Goal: Information Seeking & Learning: Learn about a topic

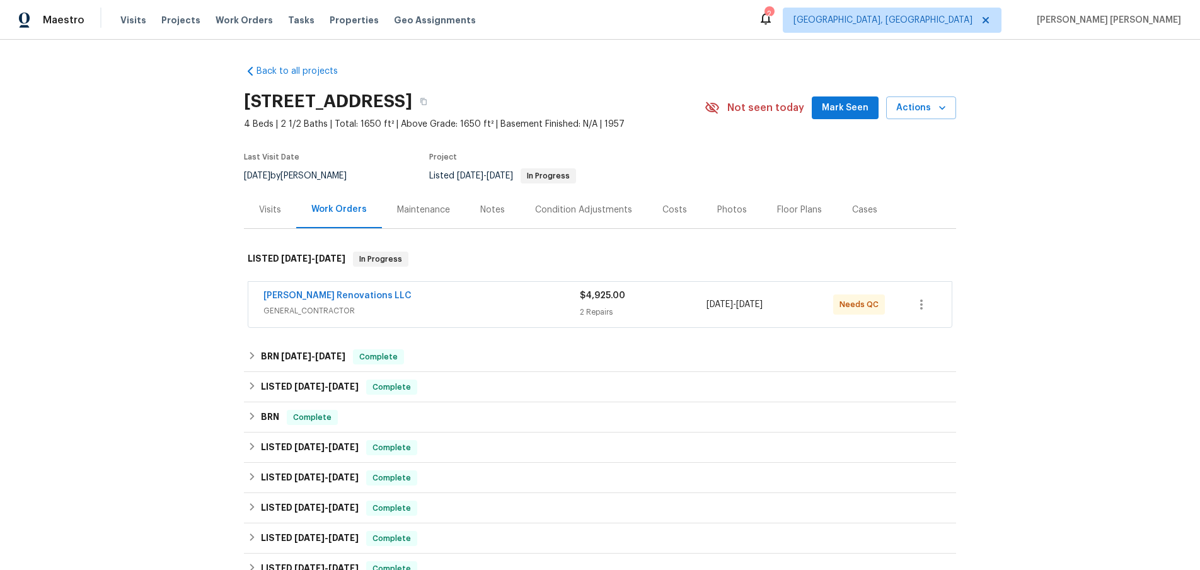
click at [468, 308] on span "GENERAL_CONTRACTOR" at bounding box center [421, 310] width 316 height 13
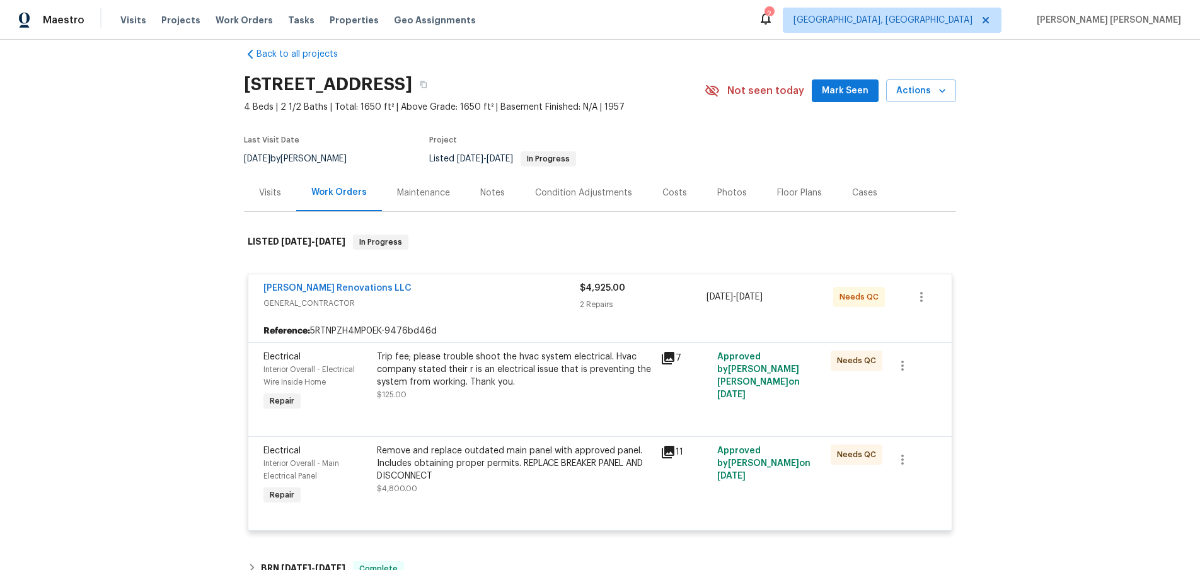
scroll to position [22, 0]
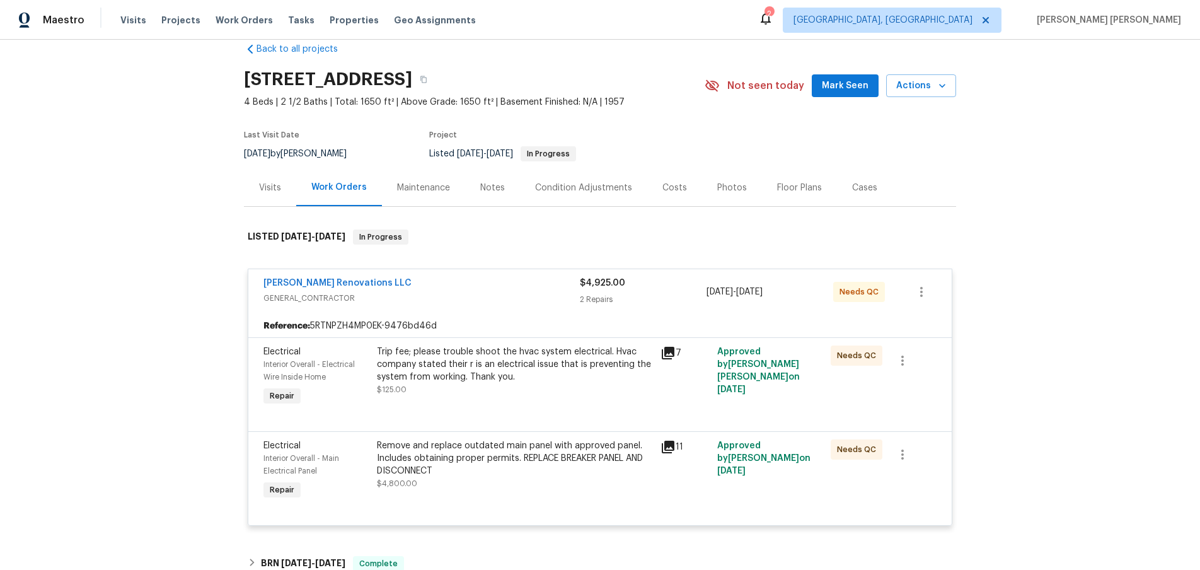
click at [674, 354] on icon at bounding box center [667, 352] width 15 height 15
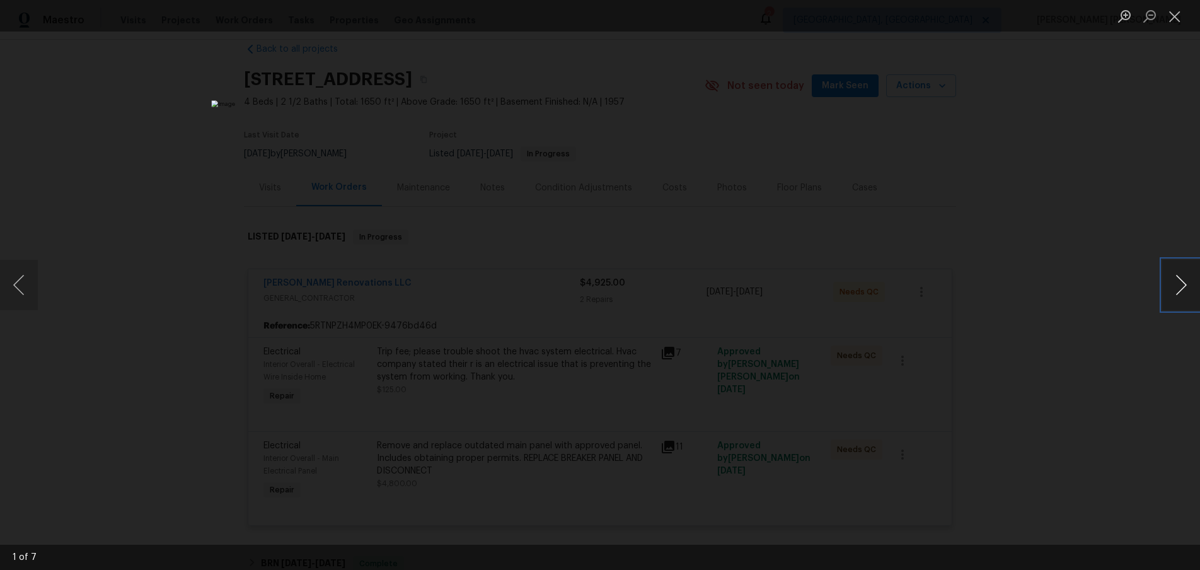
click at [1168, 290] on button "Next image" at bounding box center [1181, 285] width 38 height 50
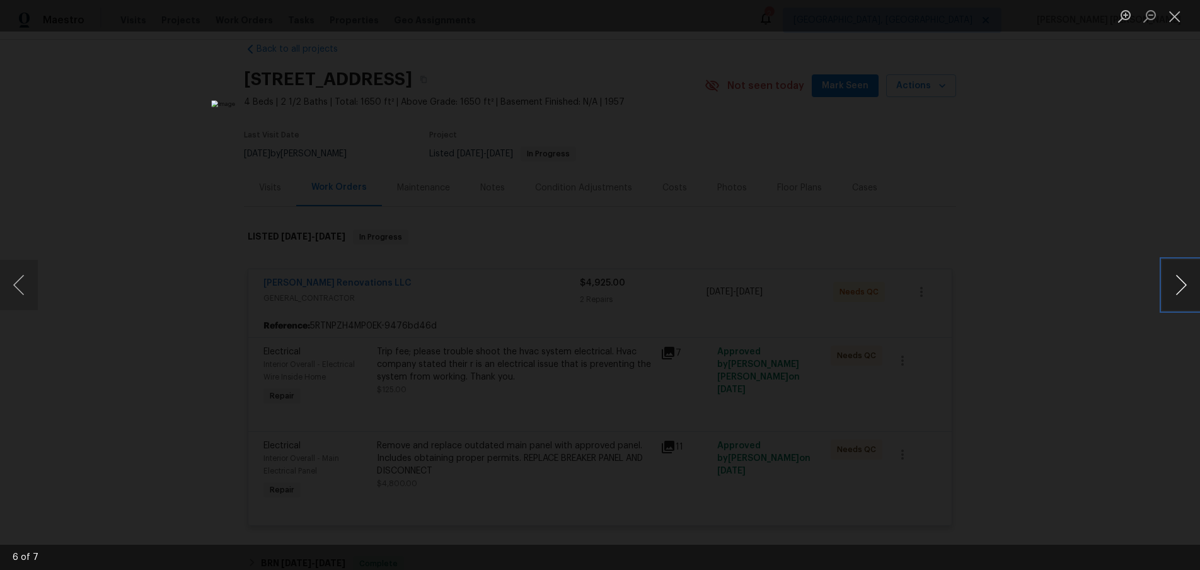
click at [1168, 290] on button "Next image" at bounding box center [1181, 285] width 38 height 50
click at [1113, 355] on div "Lightbox" at bounding box center [600, 285] width 1200 height 570
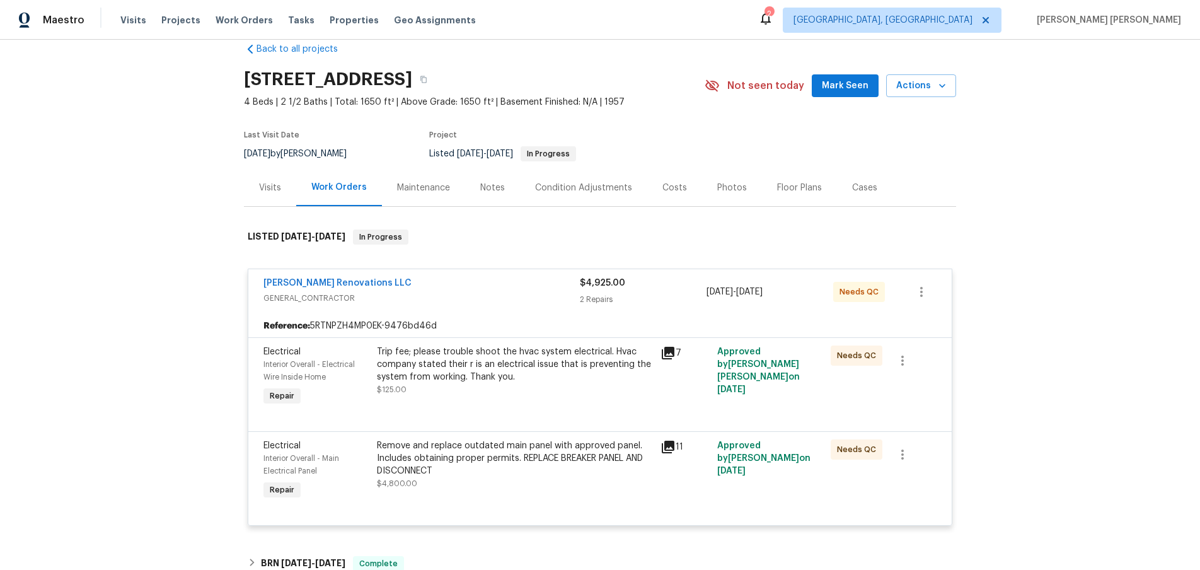
click at [1113, 354] on div "Lightbox" at bounding box center [600, 285] width 1200 height 570
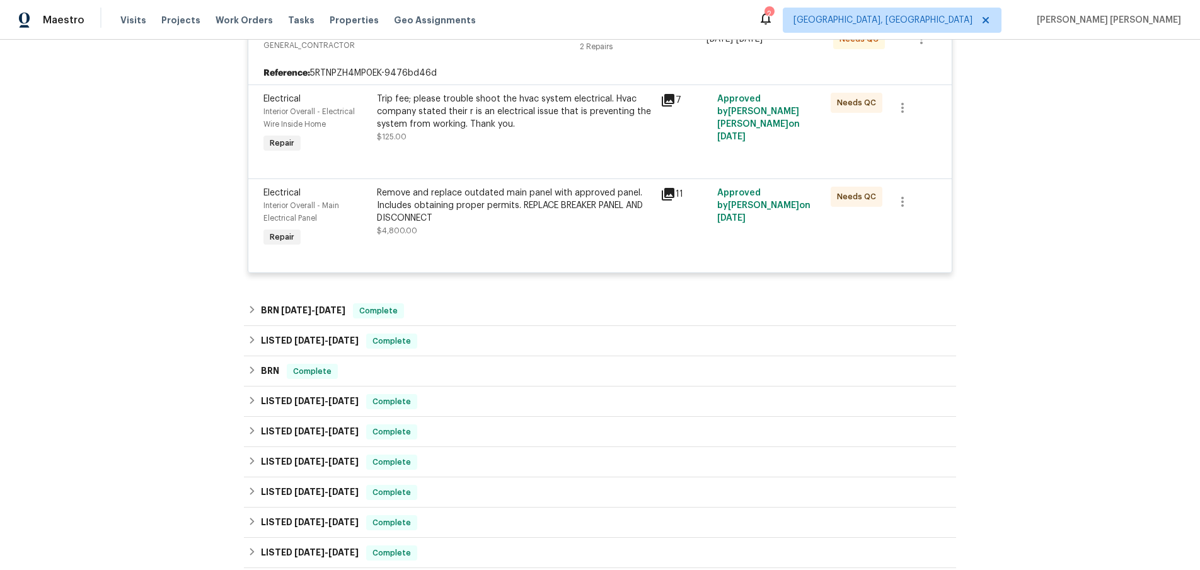
scroll to position [287, 0]
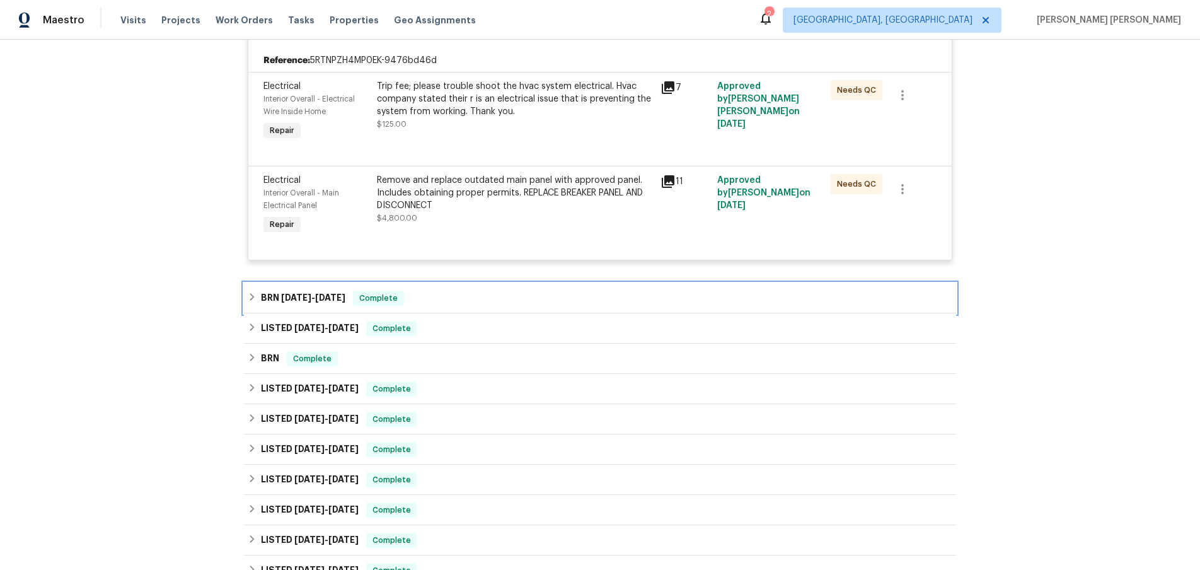
click at [257, 297] on div "BRN [DATE] - [DATE] Complete" at bounding box center [600, 298] width 705 height 15
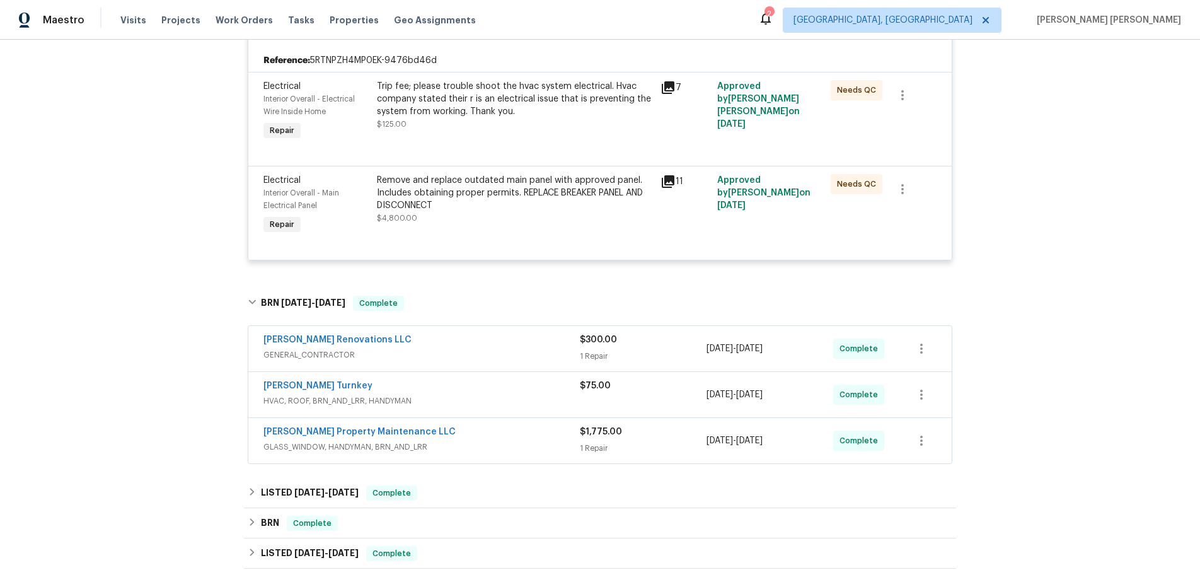
click at [558, 389] on div "[PERSON_NAME] Turnkey" at bounding box center [421, 386] width 316 height 15
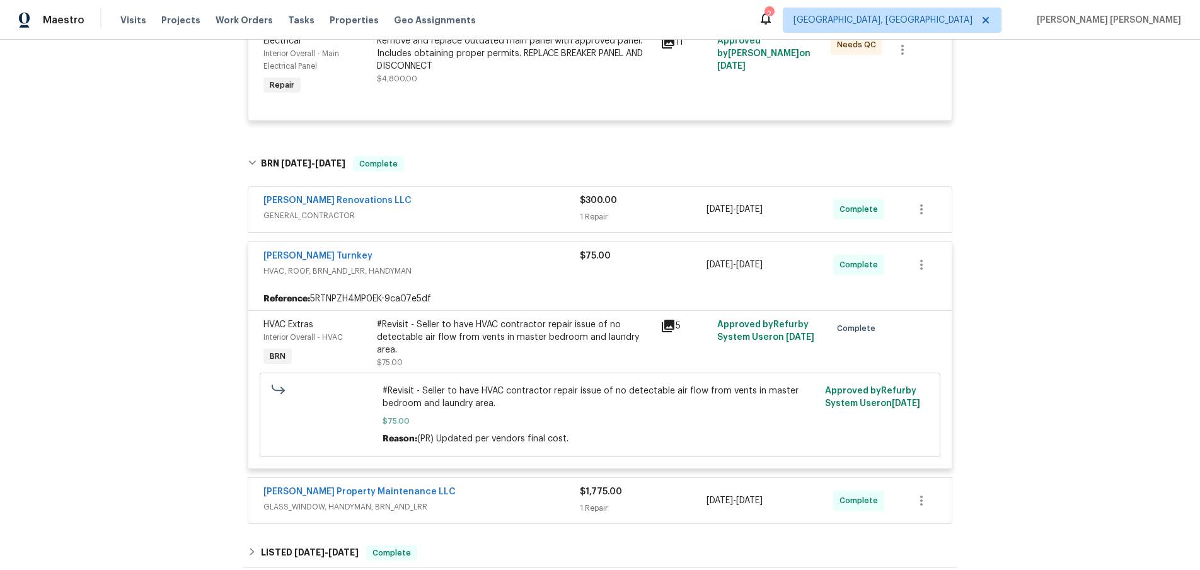
scroll to position [444, 0]
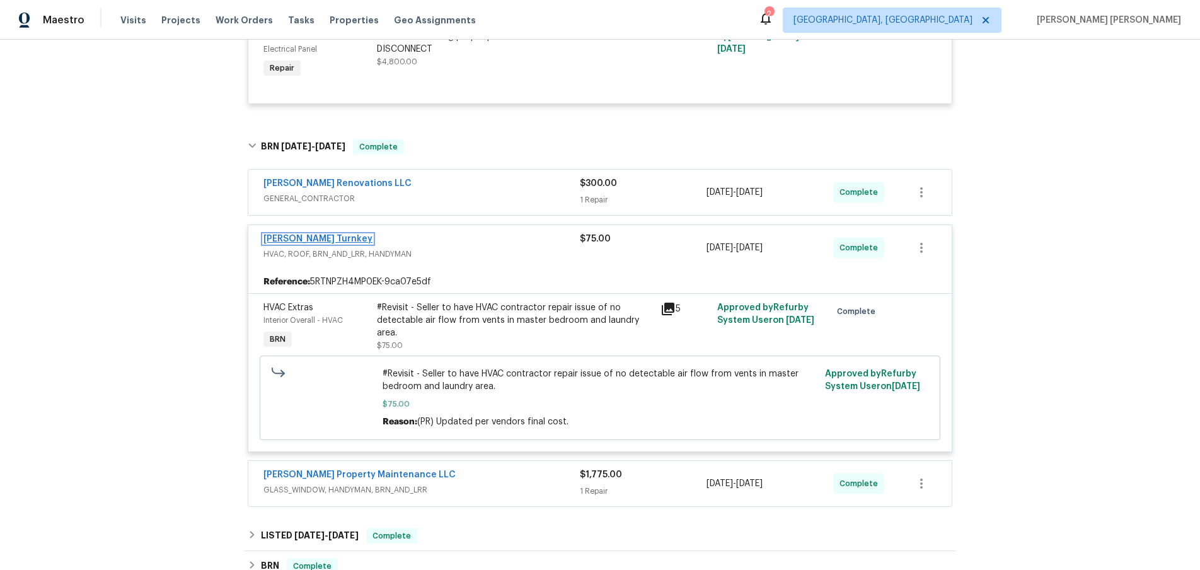
click at [275, 236] on link "[PERSON_NAME] Turnkey" at bounding box center [317, 238] width 109 height 9
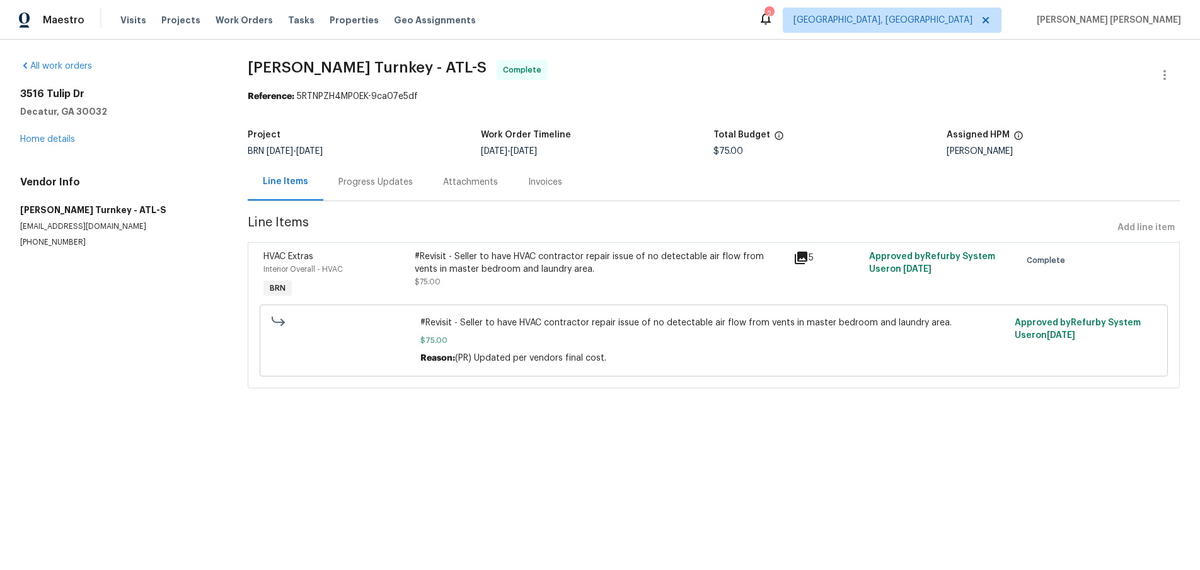
click at [368, 183] on div "Progress Updates" at bounding box center [375, 182] width 74 height 13
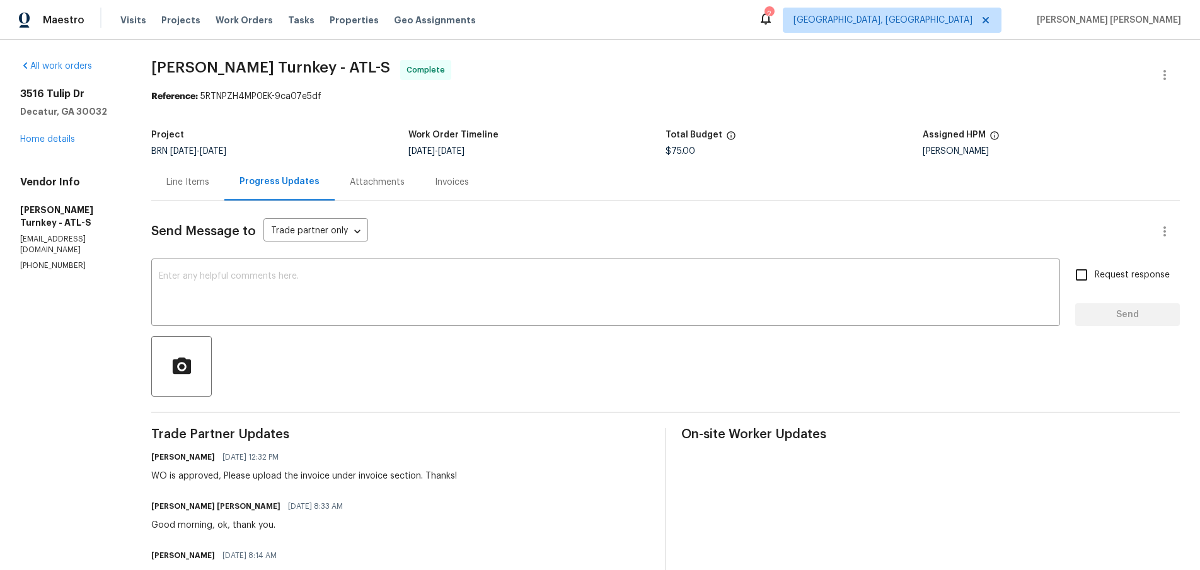
click at [192, 182] on div "Line Items" at bounding box center [187, 182] width 43 height 13
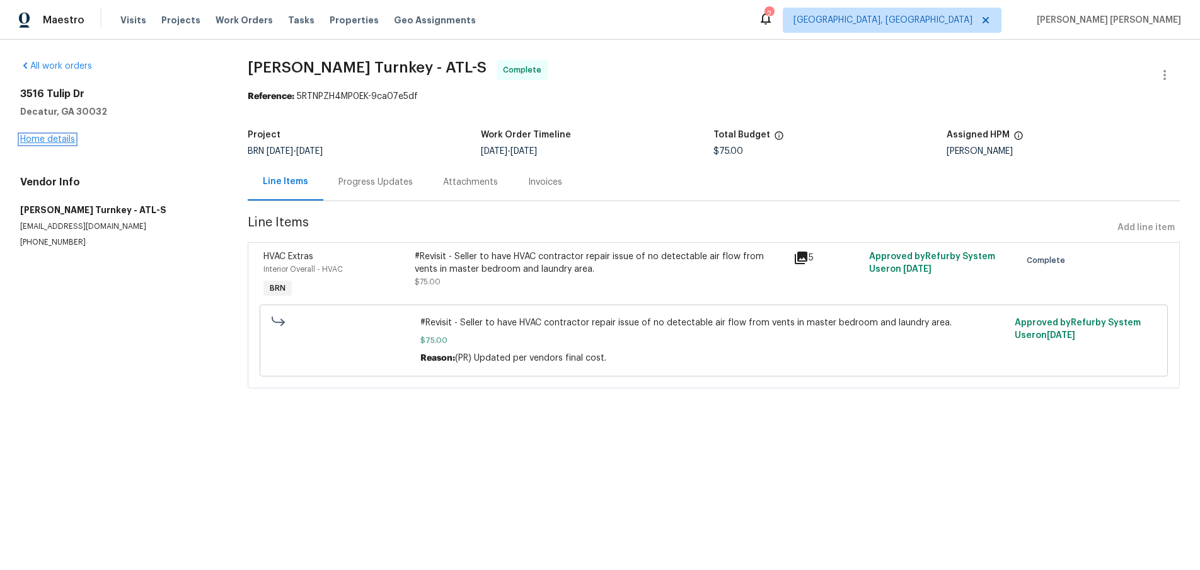
click at [54, 138] on link "Home details" at bounding box center [47, 139] width 55 height 9
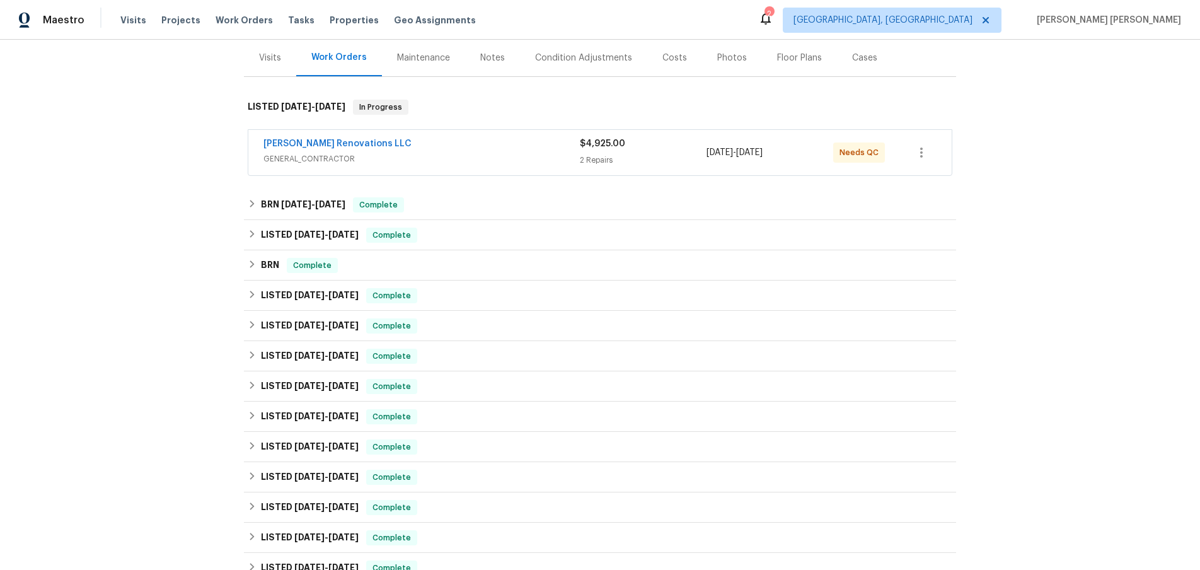
scroll to position [151, 0]
click at [248, 238] on icon at bounding box center [252, 234] width 9 height 9
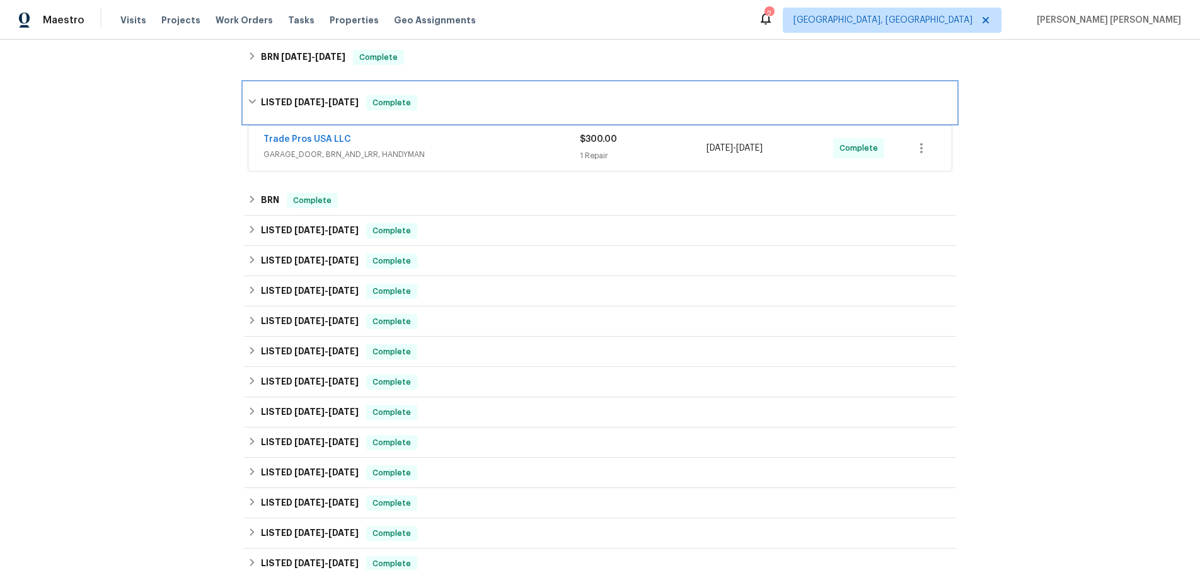
scroll to position [305, 0]
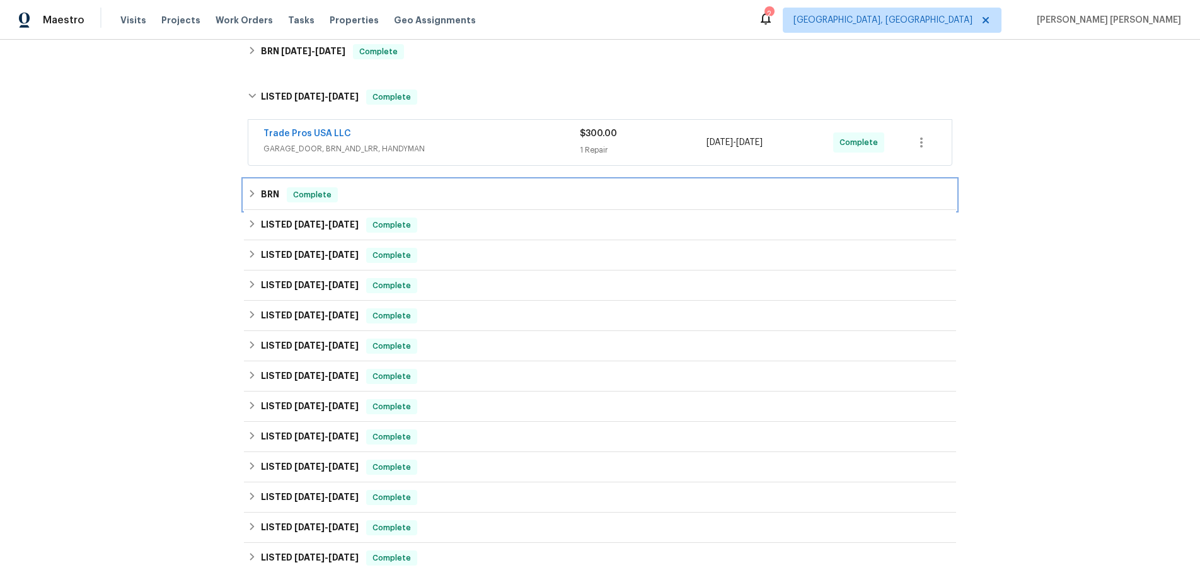
click at [251, 197] on icon at bounding box center [252, 193] width 9 height 9
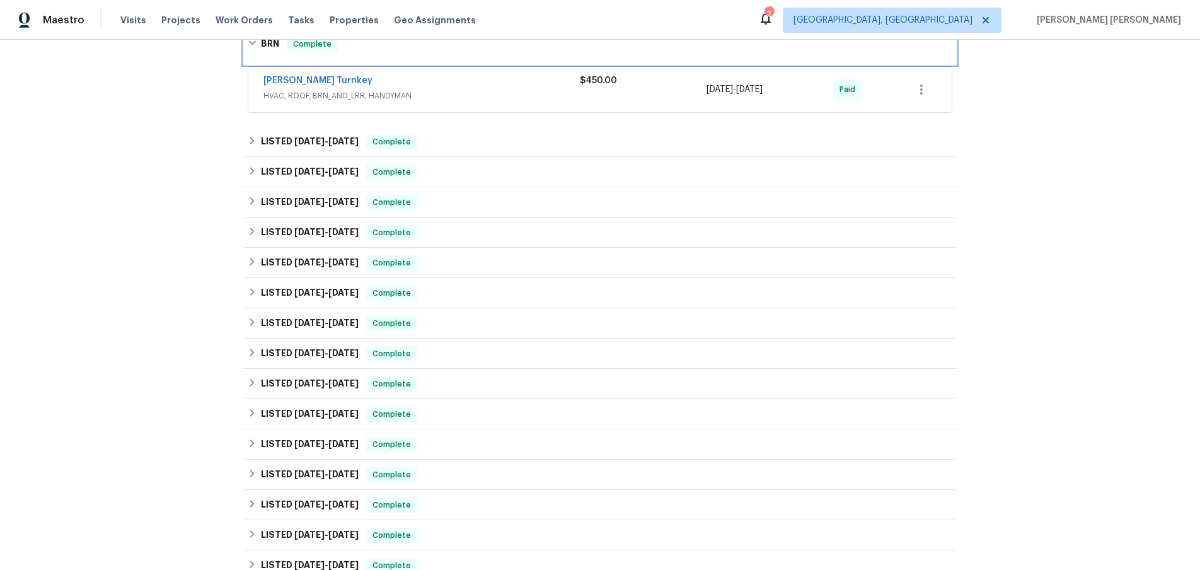
scroll to position [466, 0]
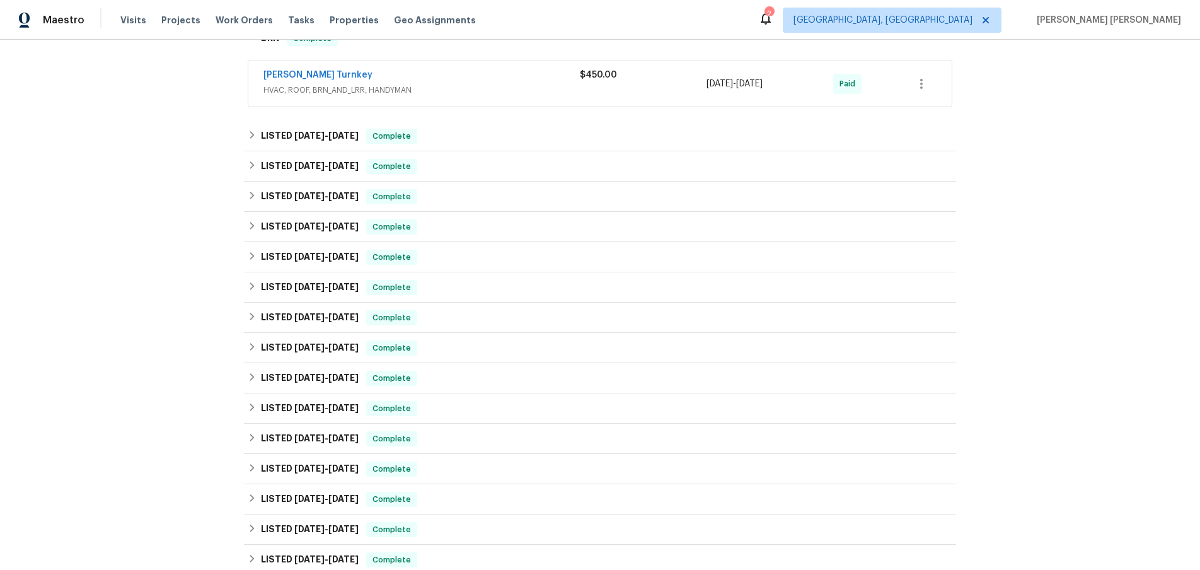
click at [500, 88] on span "HVAC, ROOF, BRN_AND_LRR, HANDYMAN" at bounding box center [421, 90] width 316 height 13
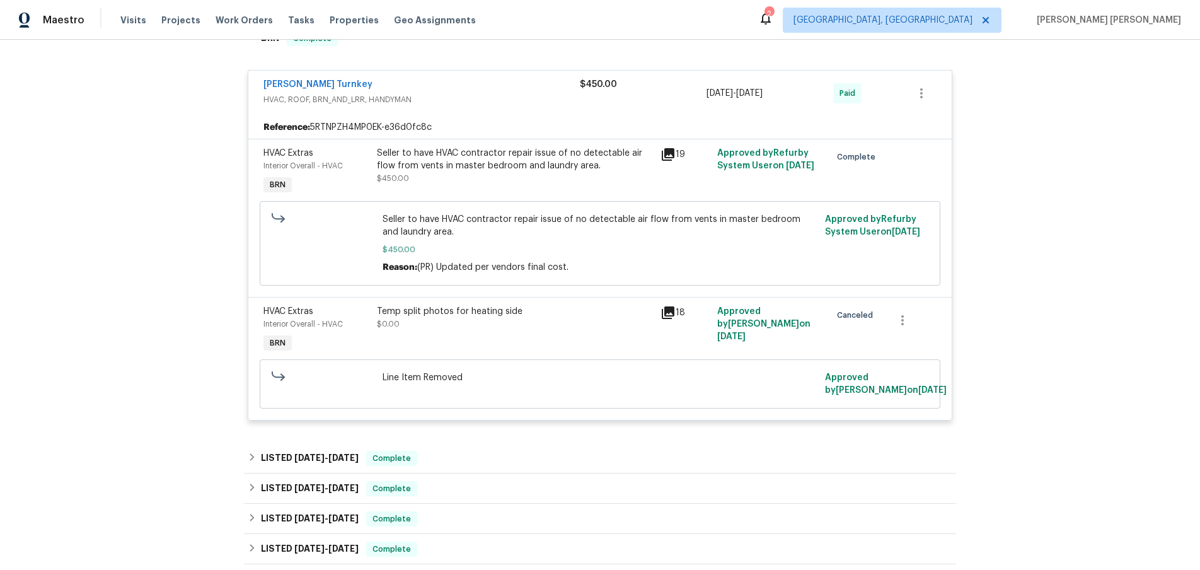
click at [671, 154] on icon at bounding box center [668, 154] width 13 height 13
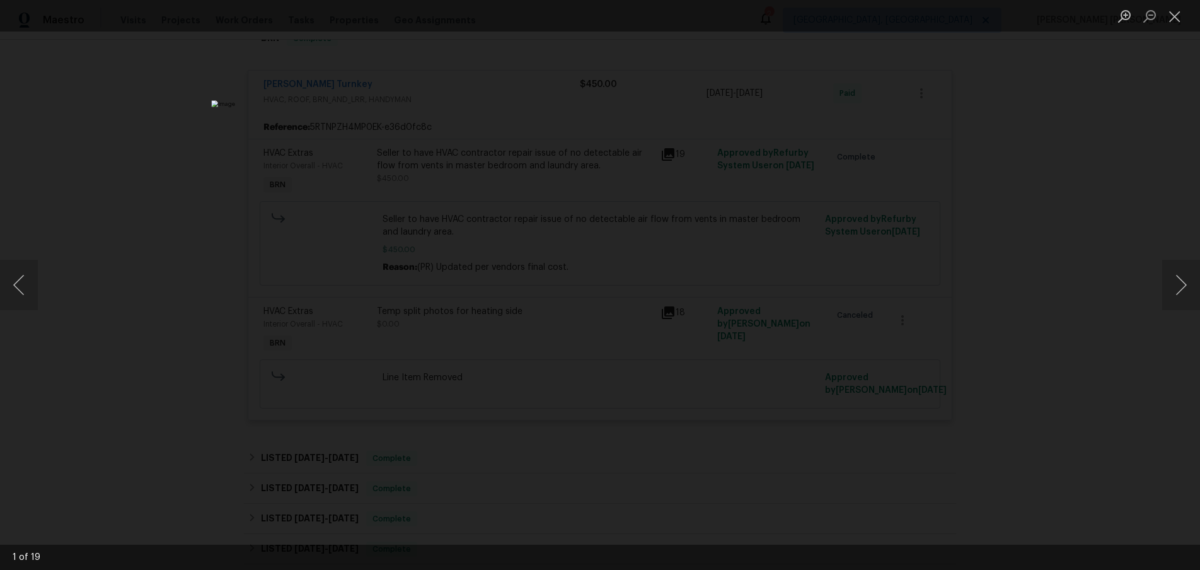
click at [1054, 386] on div "Lightbox" at bounding box center [600, 285] width 1200 height 570
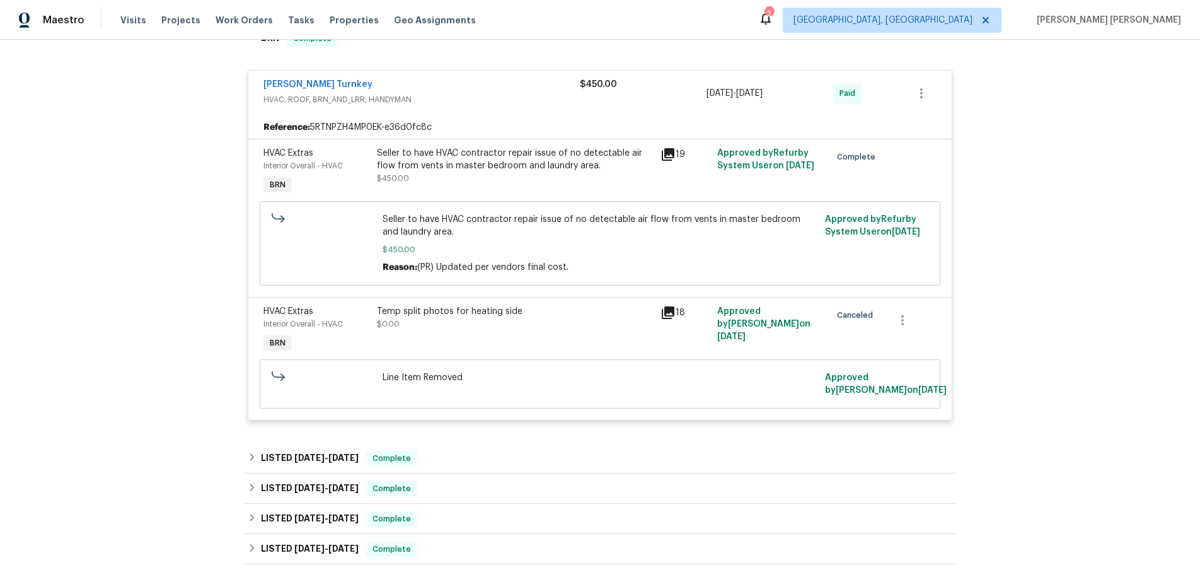
drag, startPoint x: 1054, startPoint y: 386, endPoint x: 1041, endPoint y: 384, distance: 12.9
click at [1043, 384] on div "Lightbox" at bounding box center [600, 285] width 1200 height 570
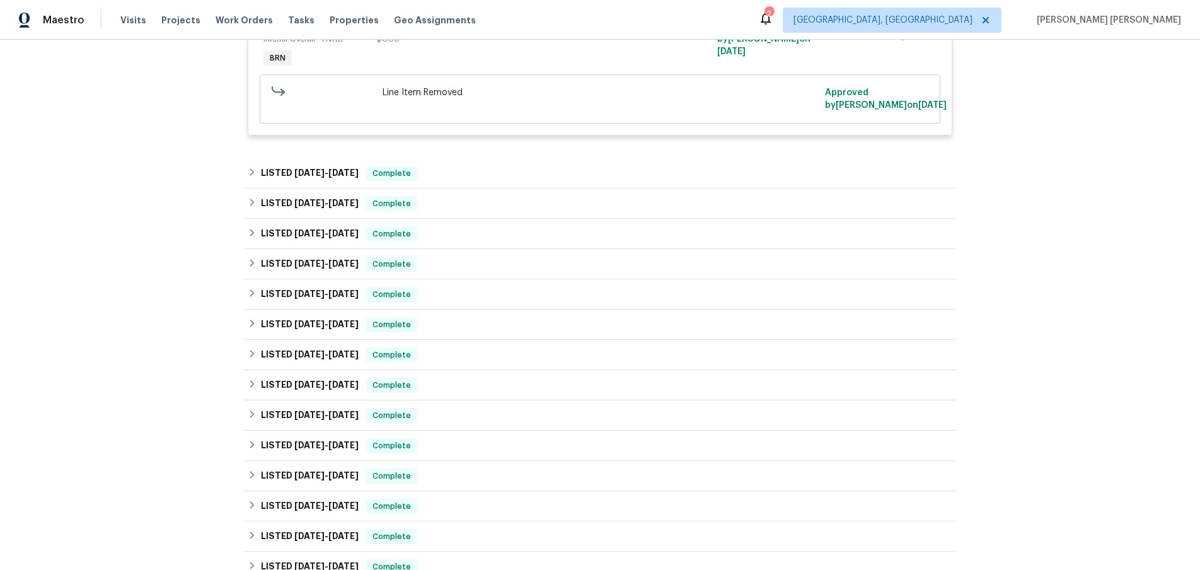
scroll to position [850, 0]
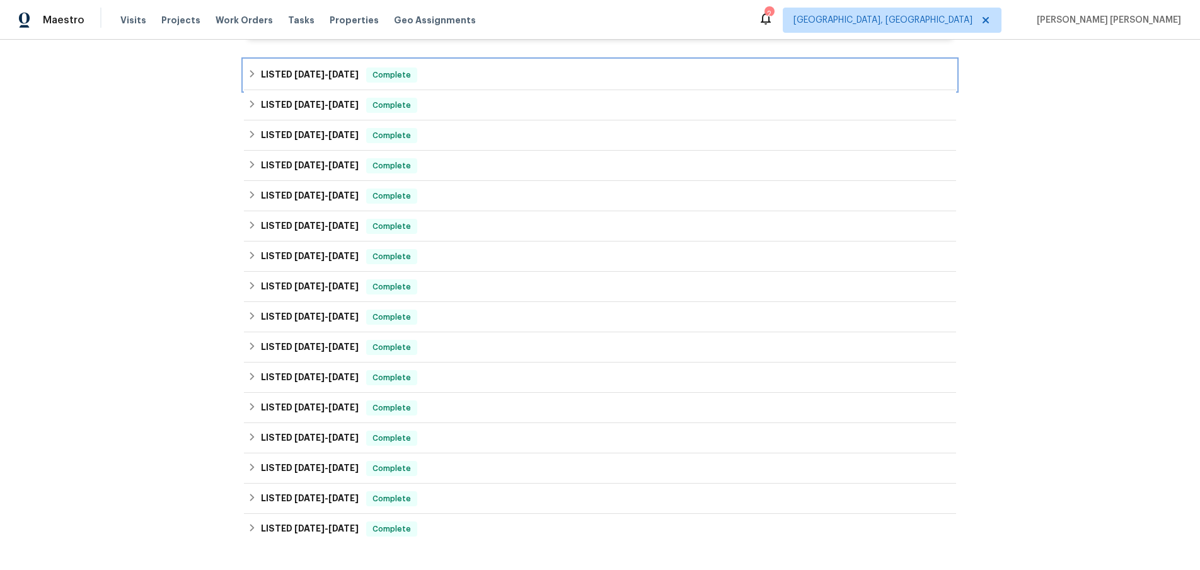
click at [248, 78] on icon at bounding box center [252, 73] width 9 height 9
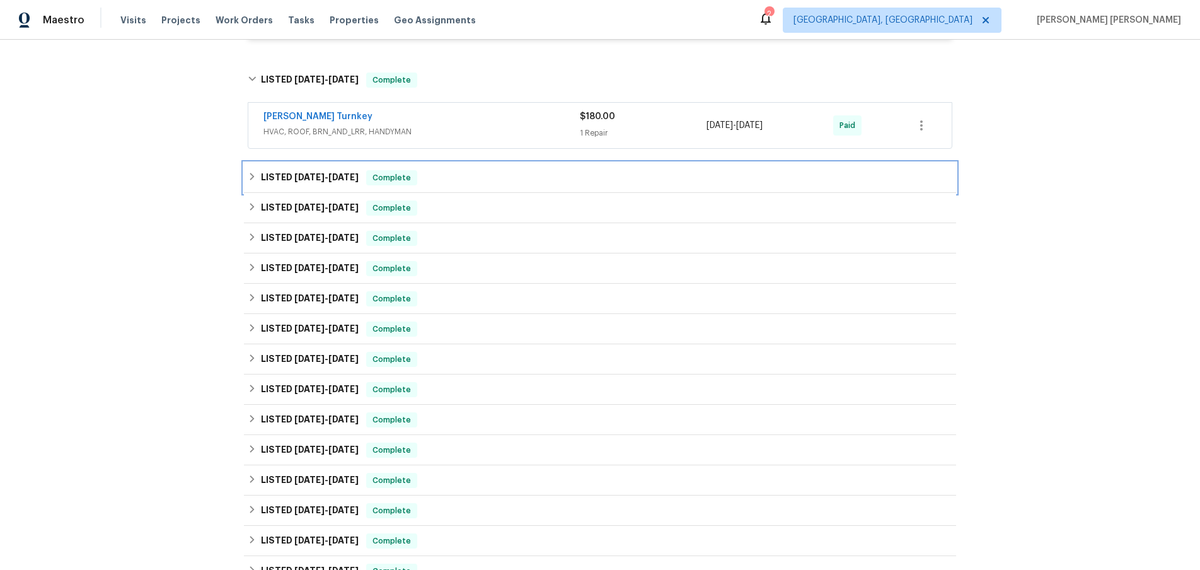
click at [252, 181] on icon at bounding box center [252, 176] width 9 height 9
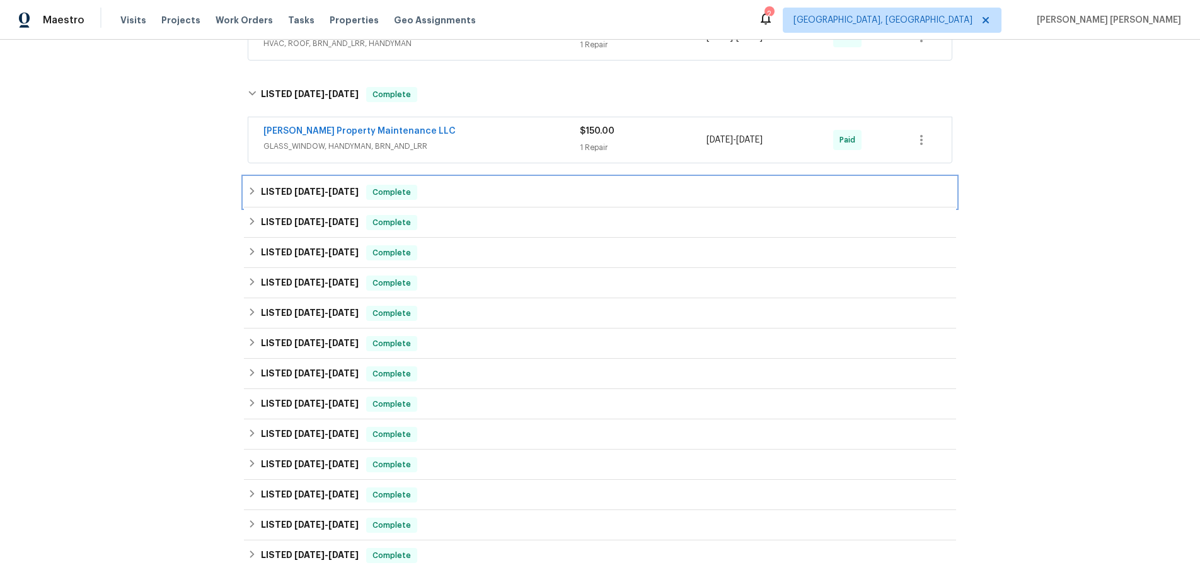
click at [272, 200] on h6 "LISTED [DATE] - [DATE]" at bounding box center [310, 192] width 98 height 15
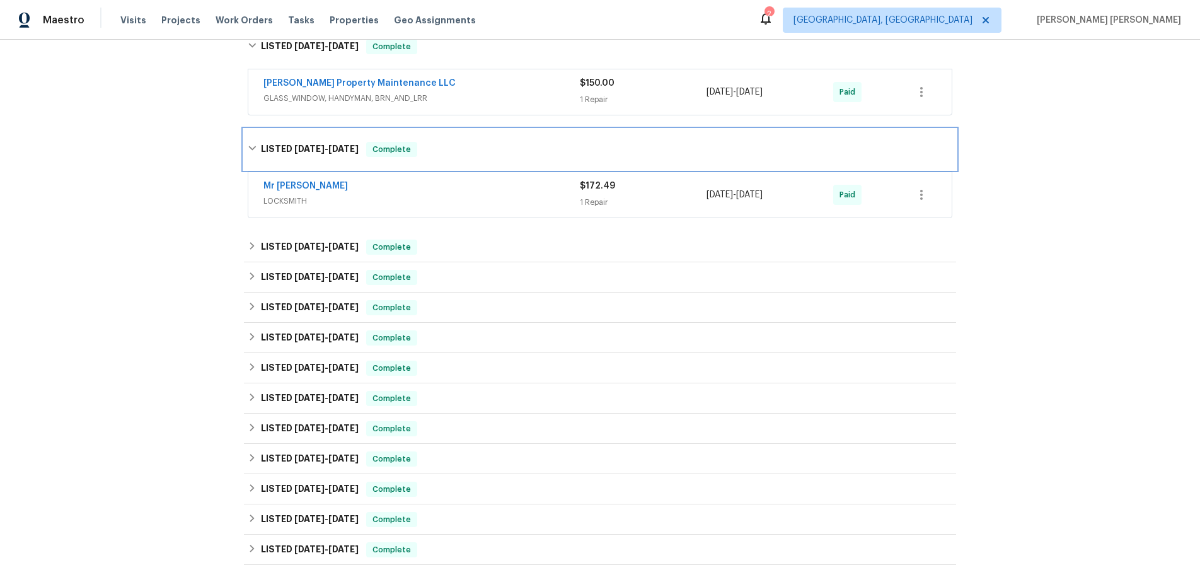
scroll to position [1089, 0]
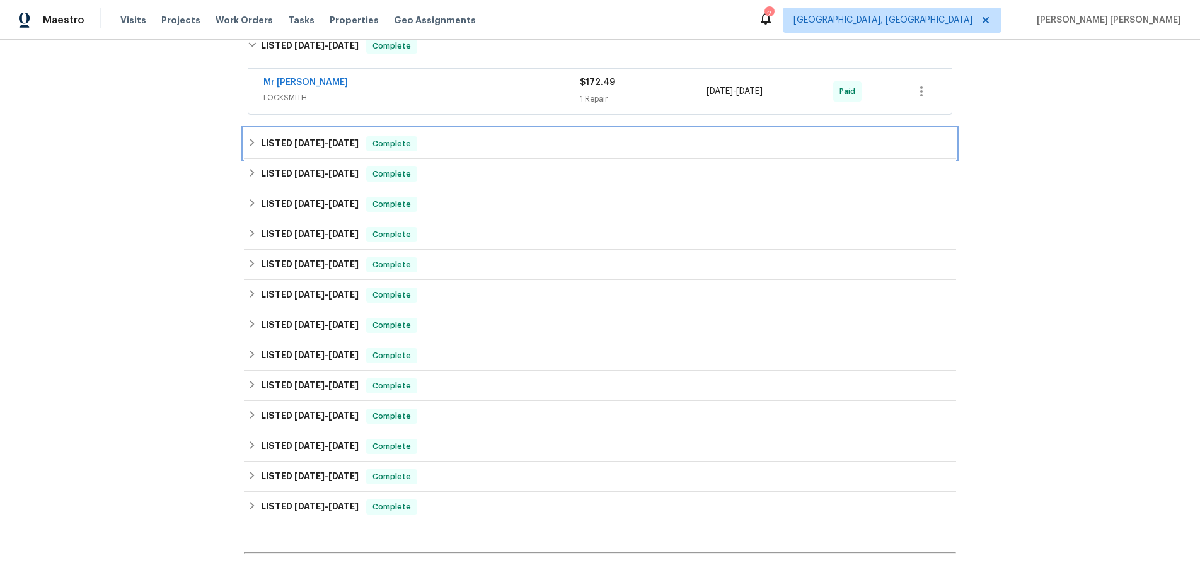
drag, startPoint x: 280, startPoint y: 152, endPoint x: 281, endPoint y: 170, distance: 17.7
click at [279, 151] on h6 "LISTED [DATE] - [DATE]" at bounding box center [310, 143] width 98 height 15
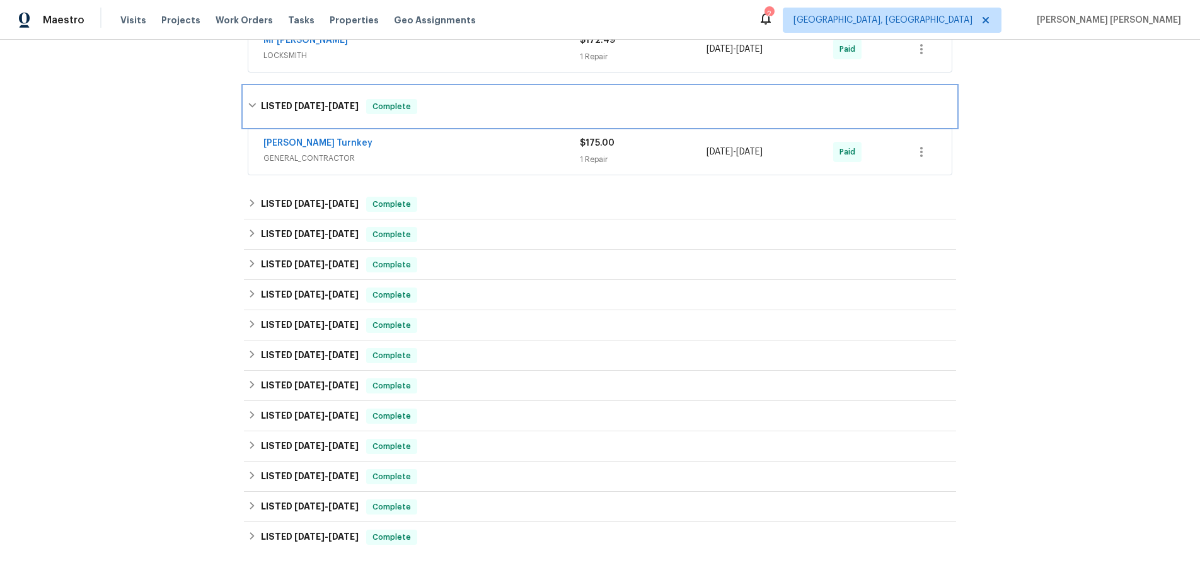
scroll to position [1144, 0]
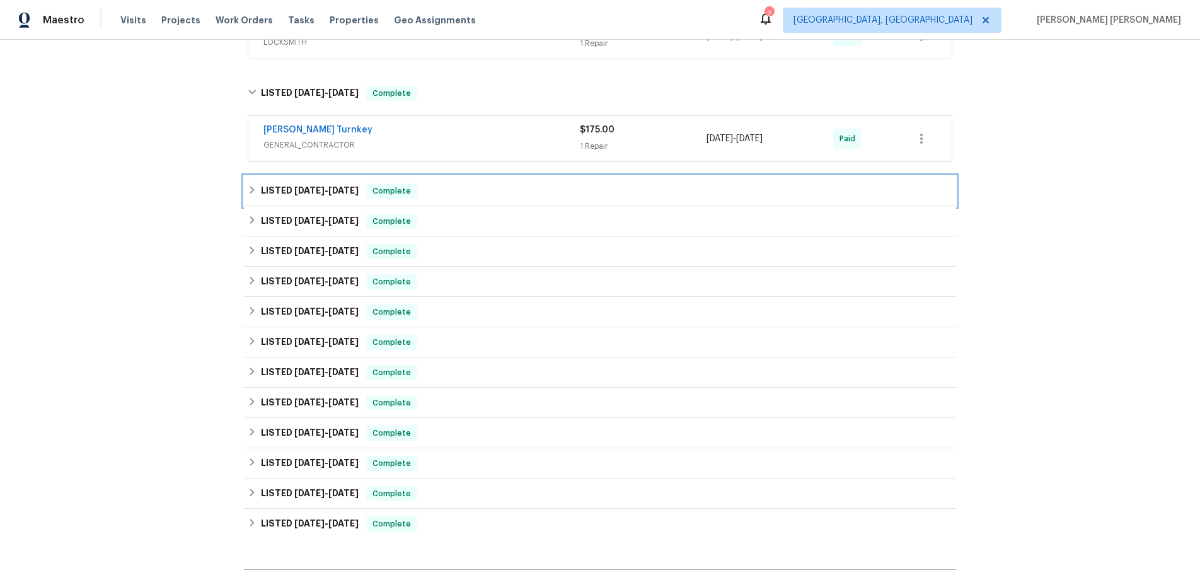
click at [329, 195] on span "[DATE] - [DATE]" at bounding box center [326, 190] width 64 height 9
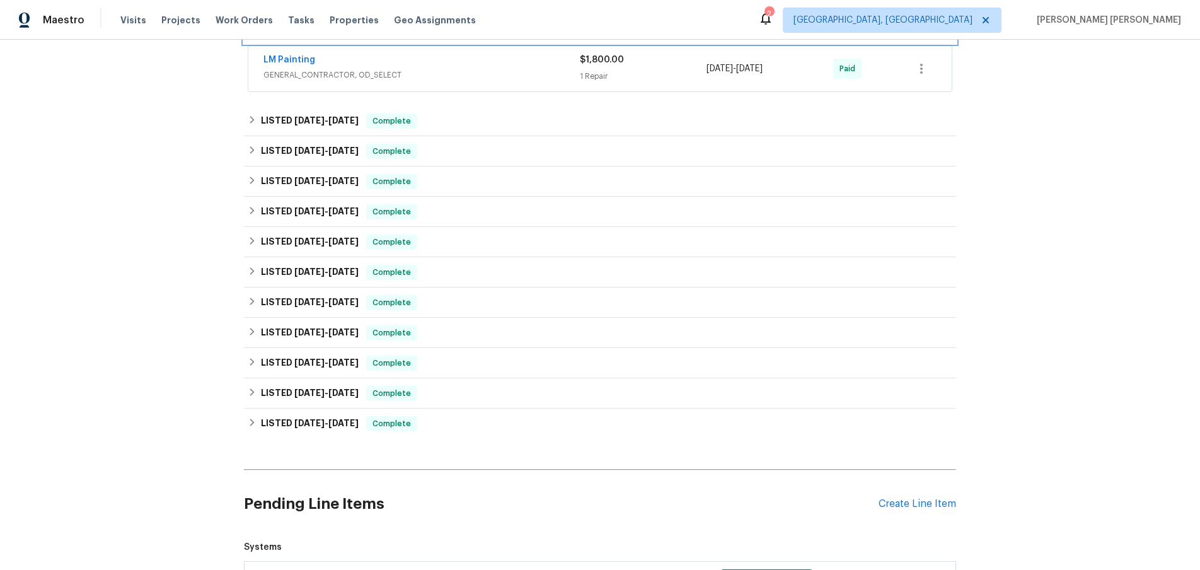
scroll to position [1319, 0]
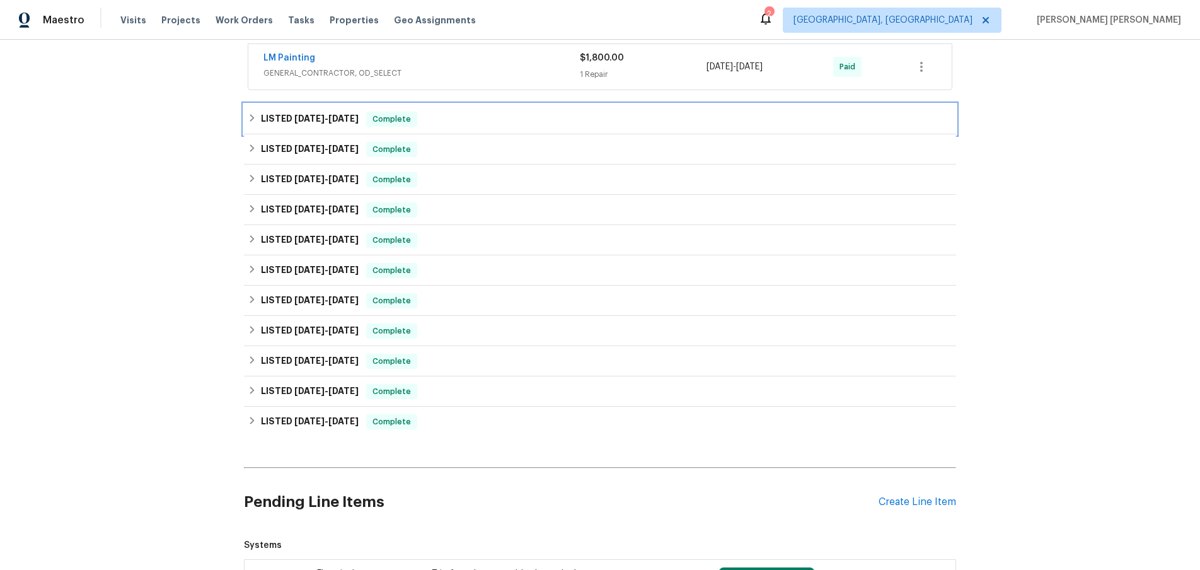
click at [542, 126] on div "LISTED [DATE] - [DATE] Complete" at bounding box center [600, 119] width 705 height 15
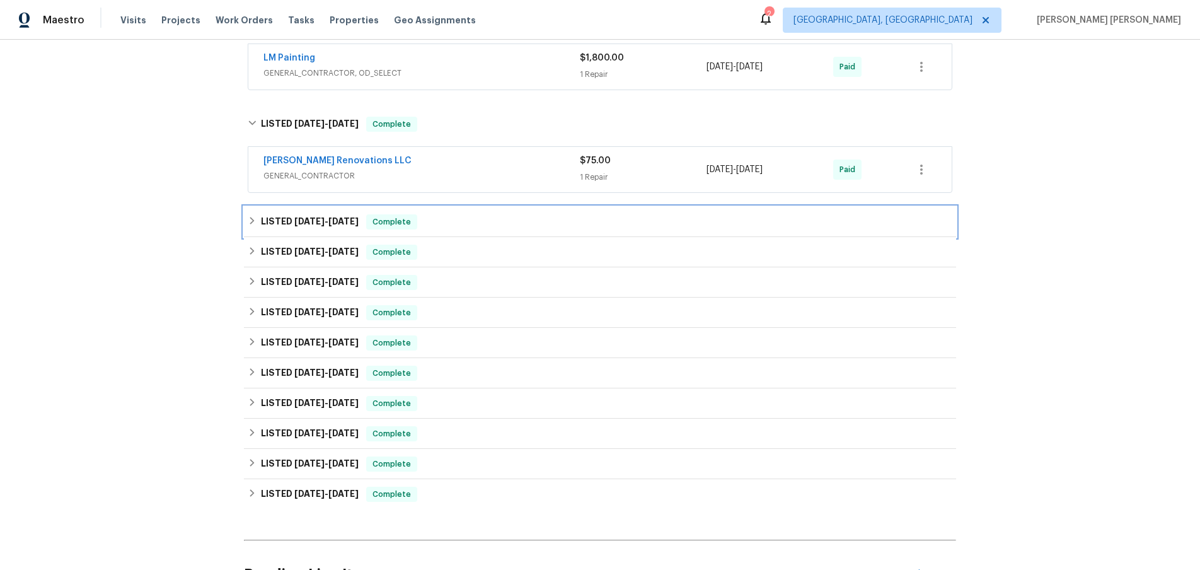
click at [526, 229] on div "LISTED [DATE] - [DATE] Complete" at bounding box center [600, 221] width 705 height 15
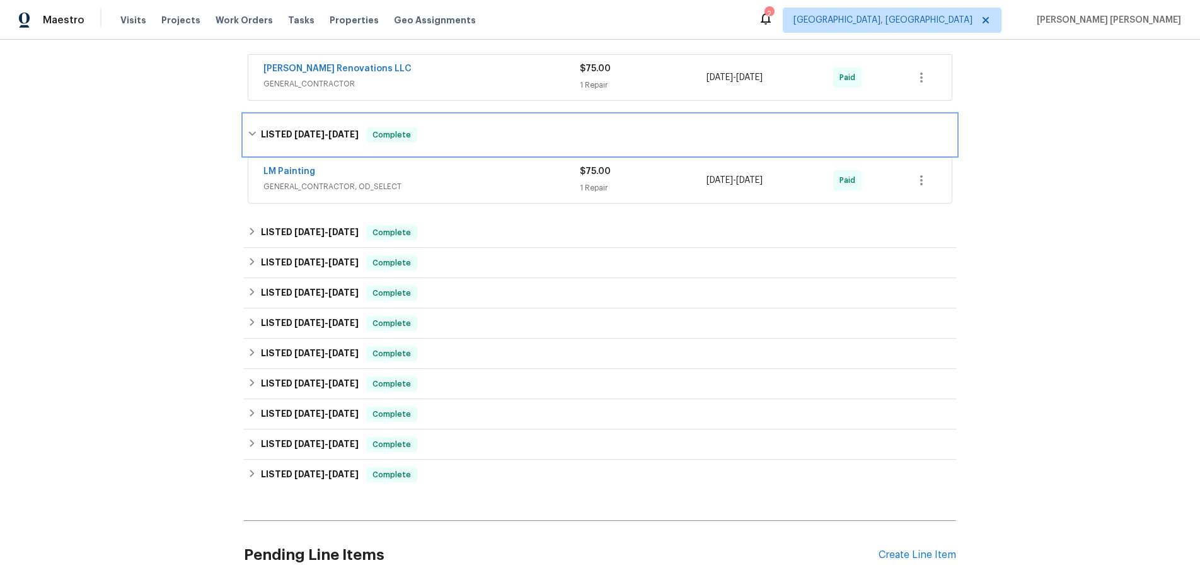
scroll to position [1451, 0]
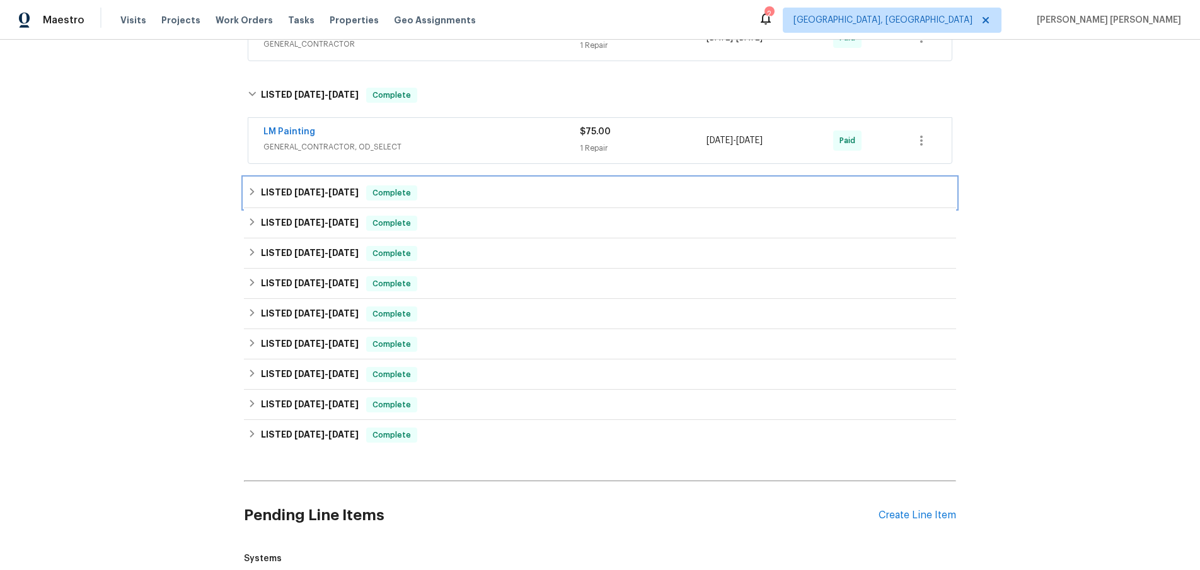
click at [508, 200] on div "LISTED [DATE] - [DATE] Complete" at bounding box center [600, 192] width 705 height 15
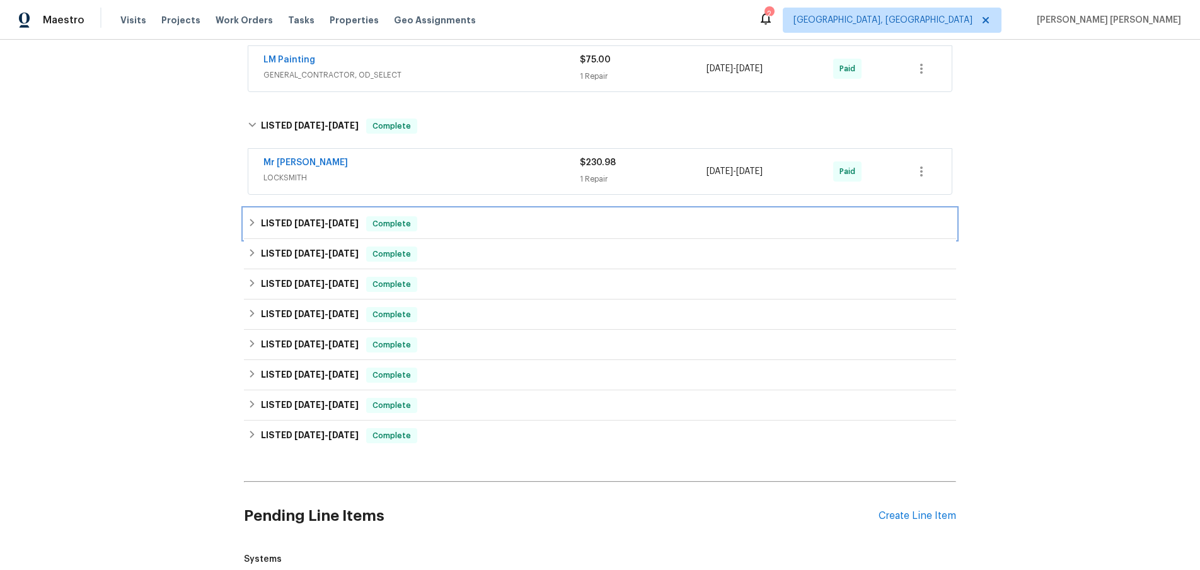
click at [504, 231] on div "LISTED [DATE] - [DATE] Complete" at bounding box center [600, 223] width 705 height 15
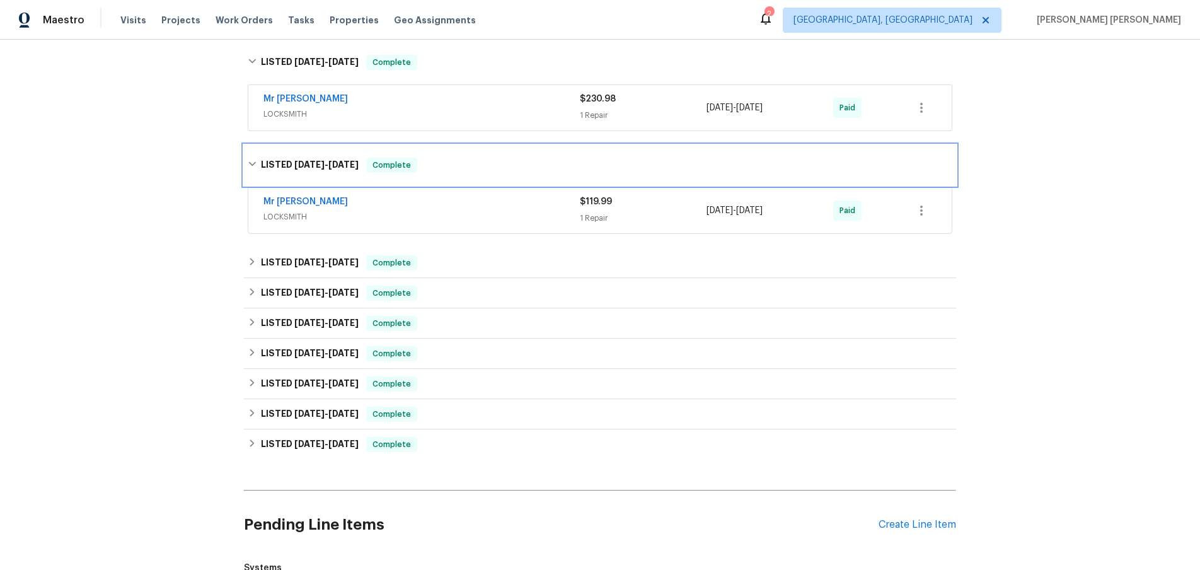
scroll to position [1633, 0]
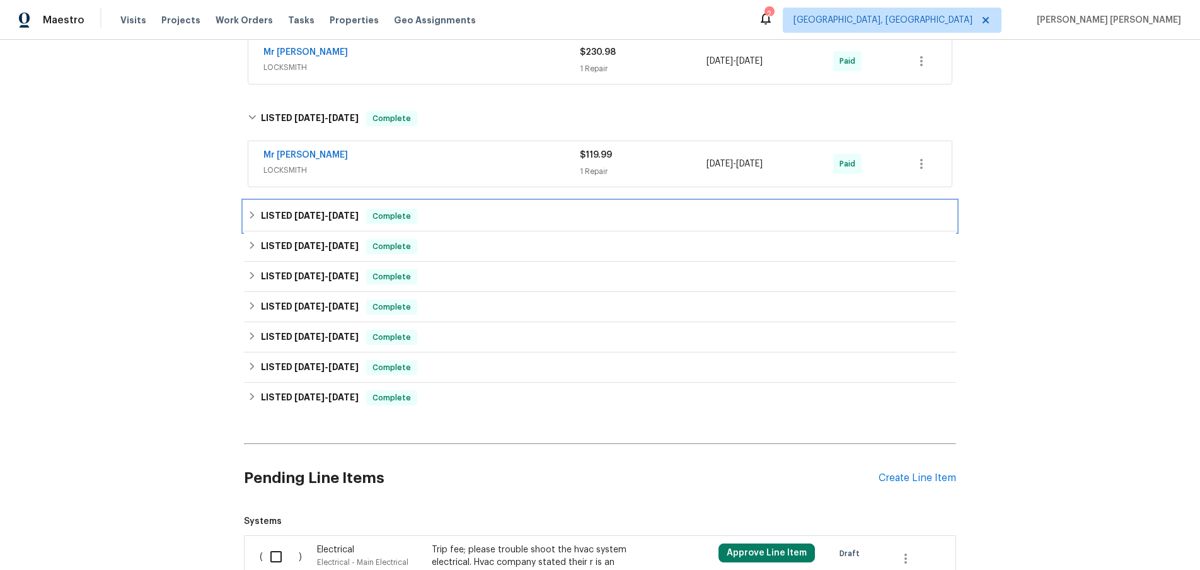
click at [500, 224] on div "LISTED [DATE] - [DATE] Complete" at bounding box center [600, 216] width 705 height 15
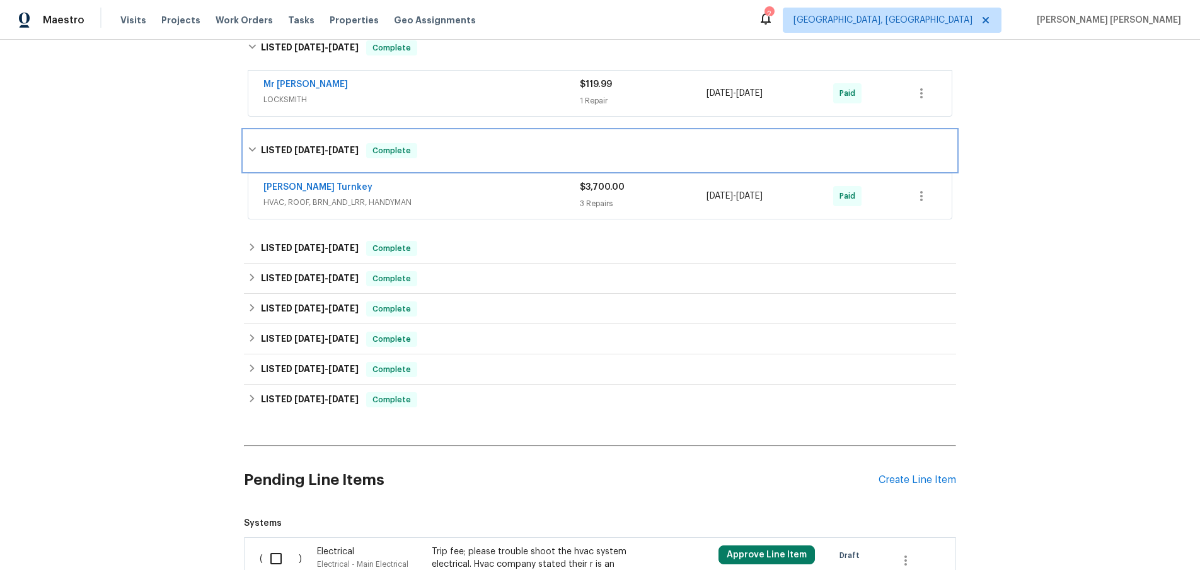
scroll to position [1723, 0]
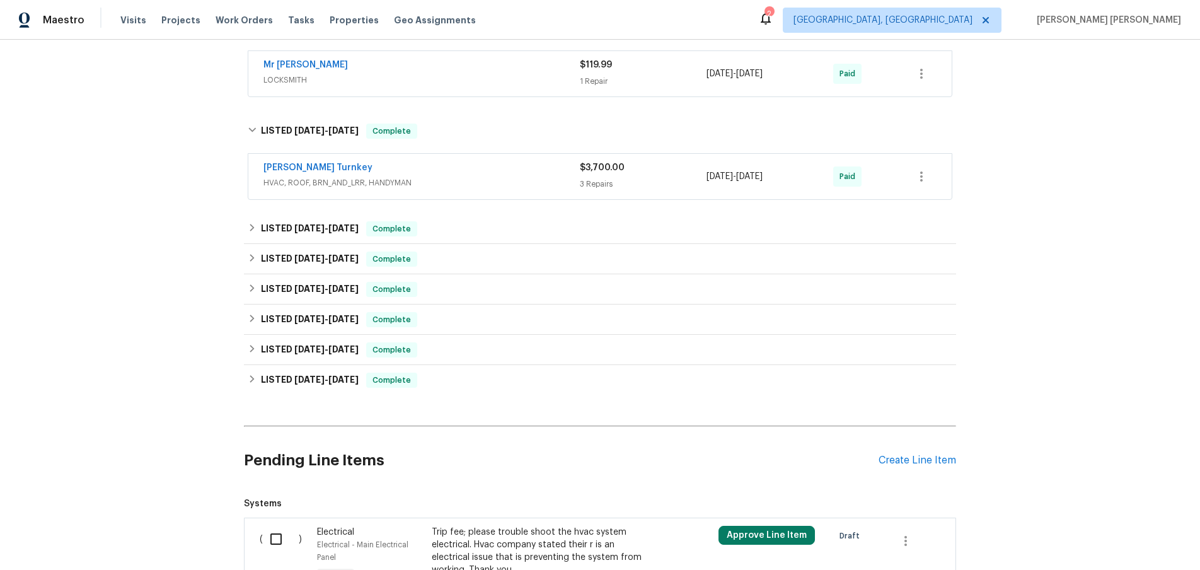
click at [447, 189] on span "HVAC, ROOF, BRN_AND_LRR, HANDYMAN" at bounding box center [421, 182] width 316 height 13
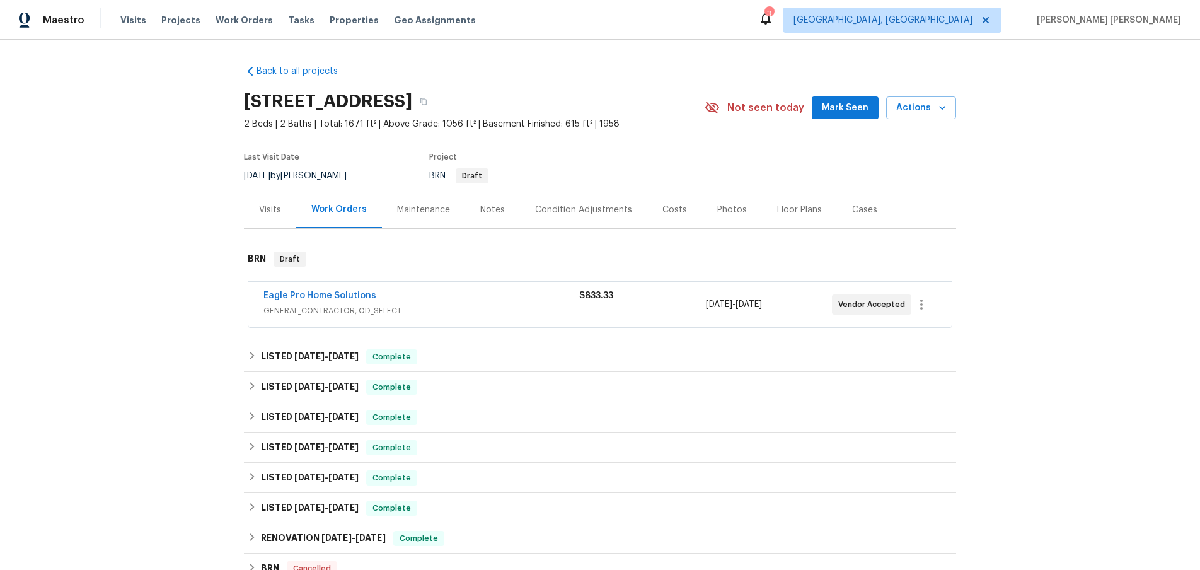
click at [447, 306] on span "GENERAL_CONTRACTOR, OD_SELECT" at bounding box center [421, 310] width 316 height 13
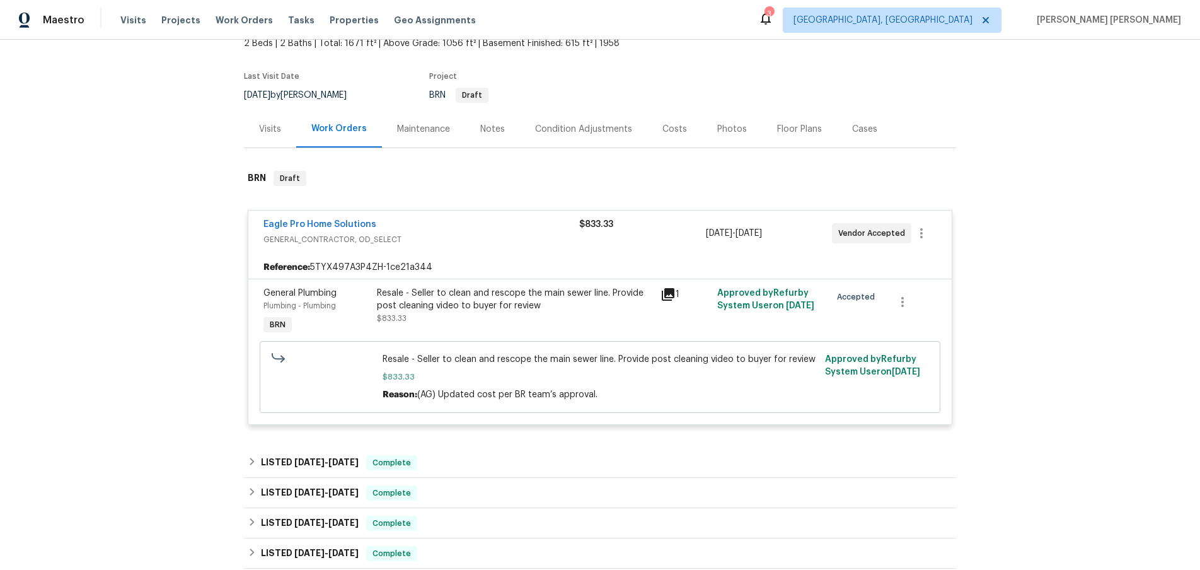
scroll to position [98, 0]
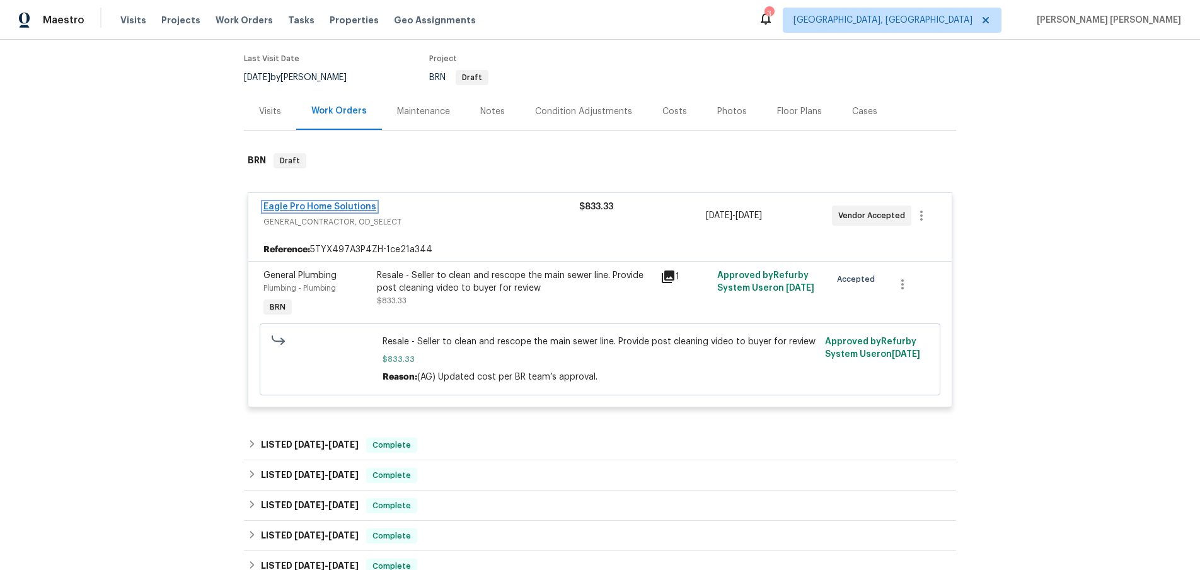
click at [342, 207] on link "Eagle Pro Home Solutions" at bounding box center [319, 206] width 113 height 9
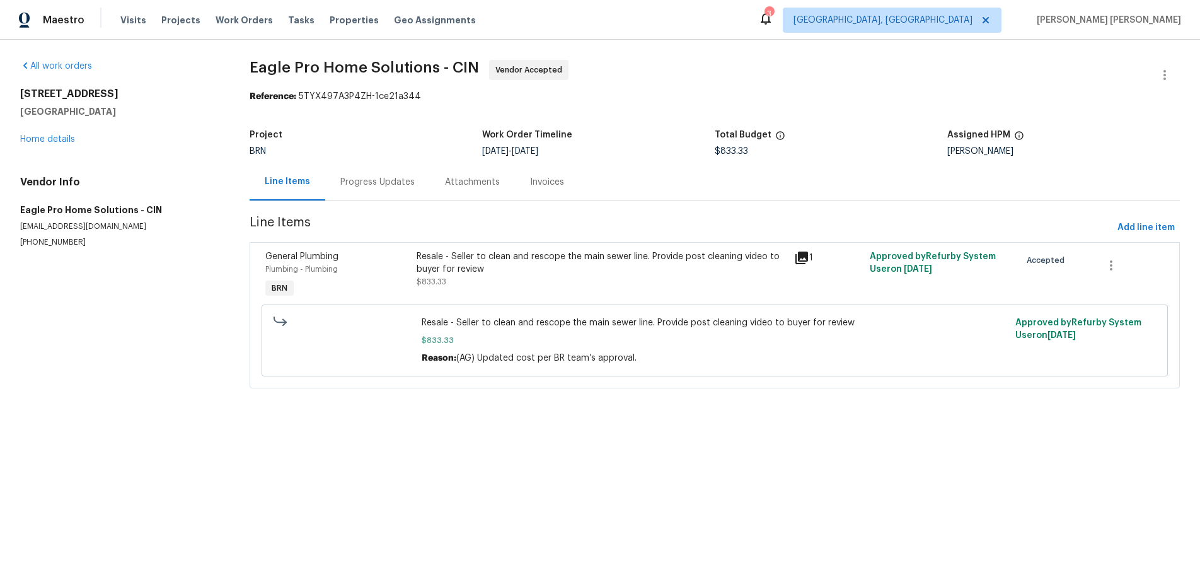
click at [366, 185] on div "Progress Updates" at bounding box center [377, 182] width 74 height 13
